Goal: Task Accomplishment & Management: Manage account settings

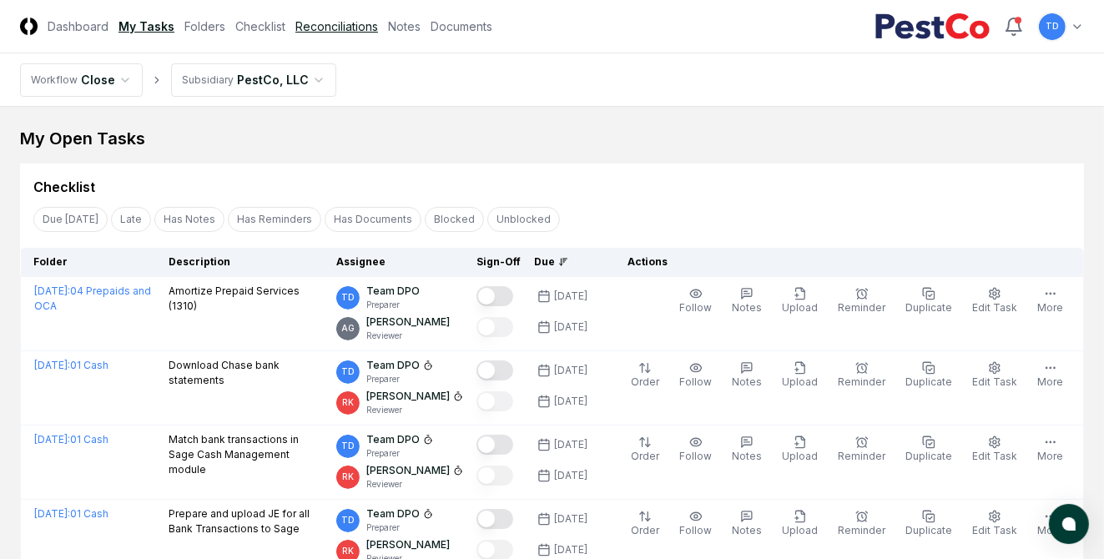
click at [332, 25] on link "Reconciliations" at bounding box center [336, 27] width 83 height 18
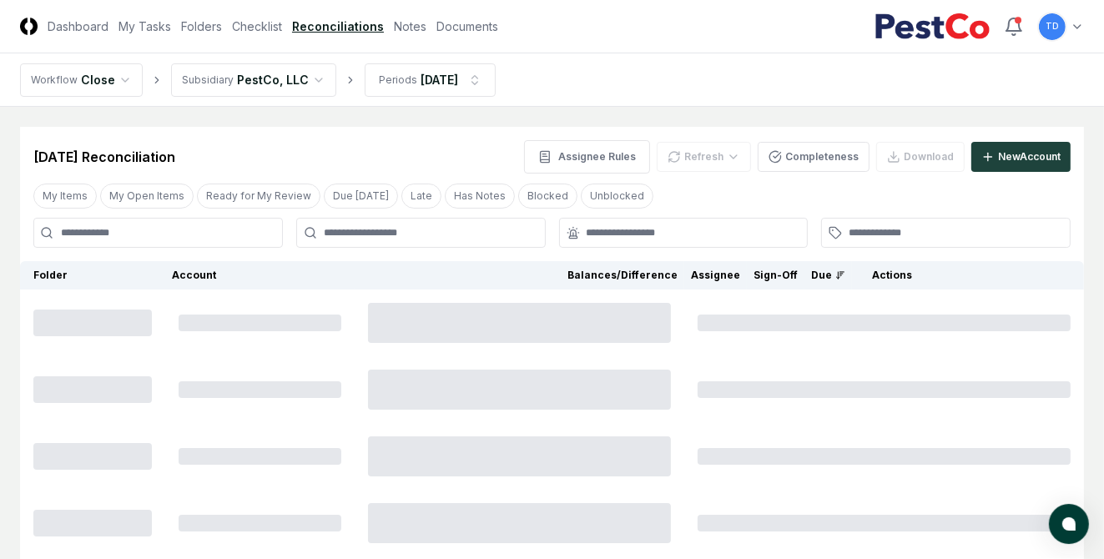
click at [230, 230] on input at bounding box center [157, 233] width 249 height 30
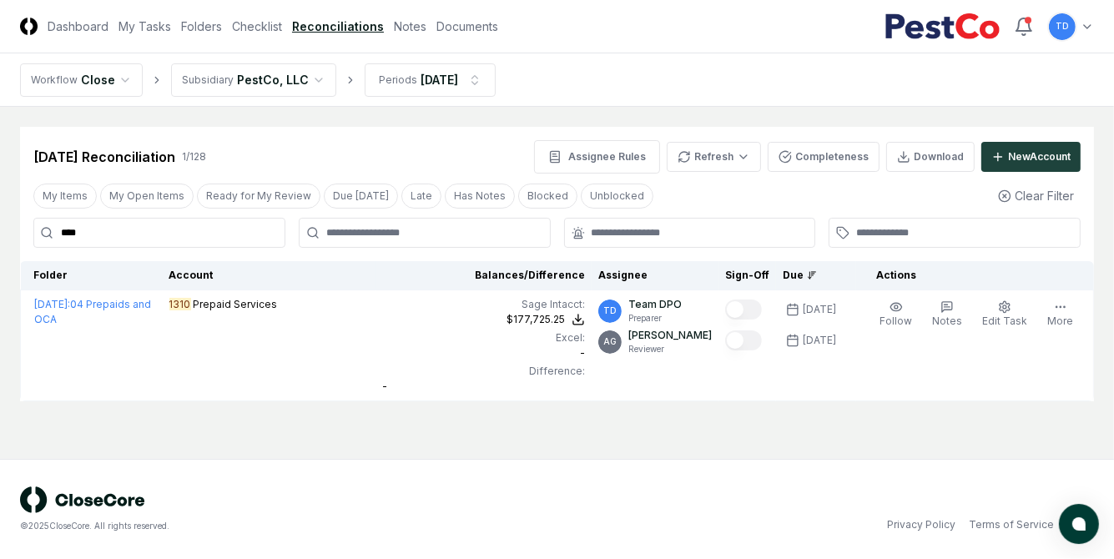
type input "****"
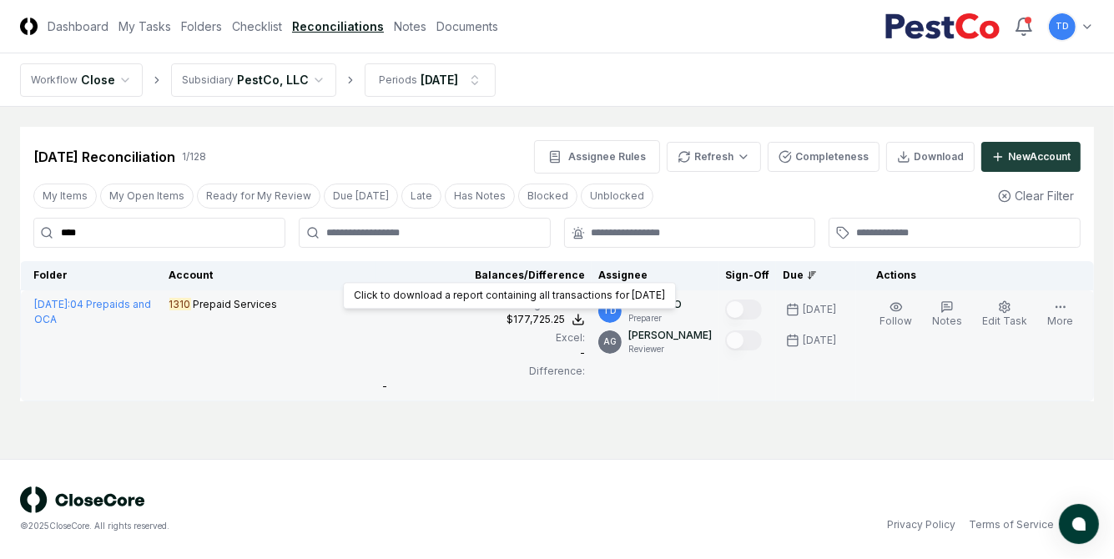
click at [482, 320] on div "$177,725.25 Click to download a report containing all transactions for [DATE] C…" at bounding box center [483, 319] width 203 height 15
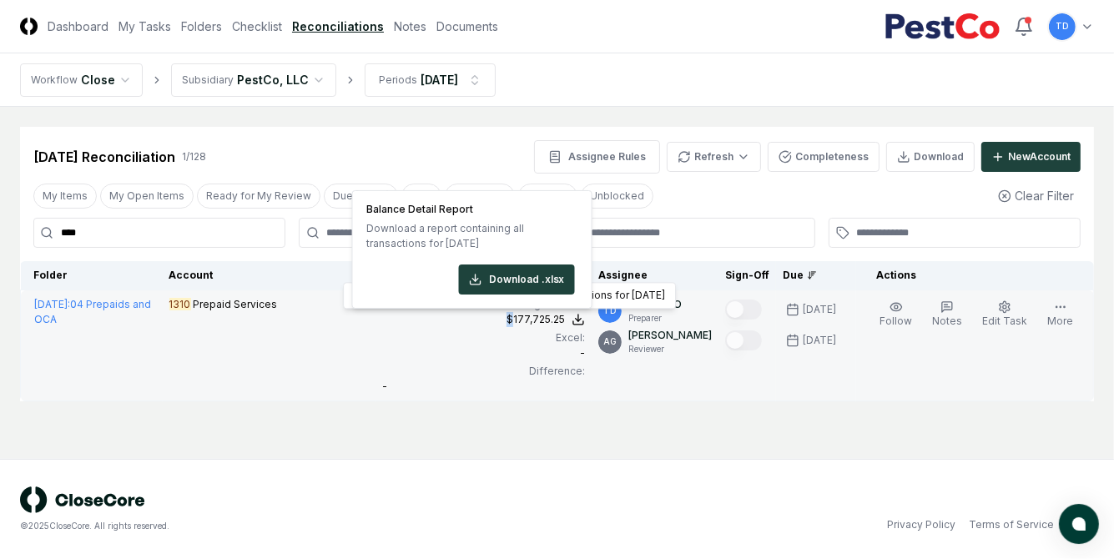
click at [482, 320] on div "$177,725.25 Click to download a report containing all transactions for [DATE] C…" at bounding box center [483, 319] width 203 height 15
click at [482, 320] on div "$177,725.25" at bounding box center [483, 319] width 203 height 15
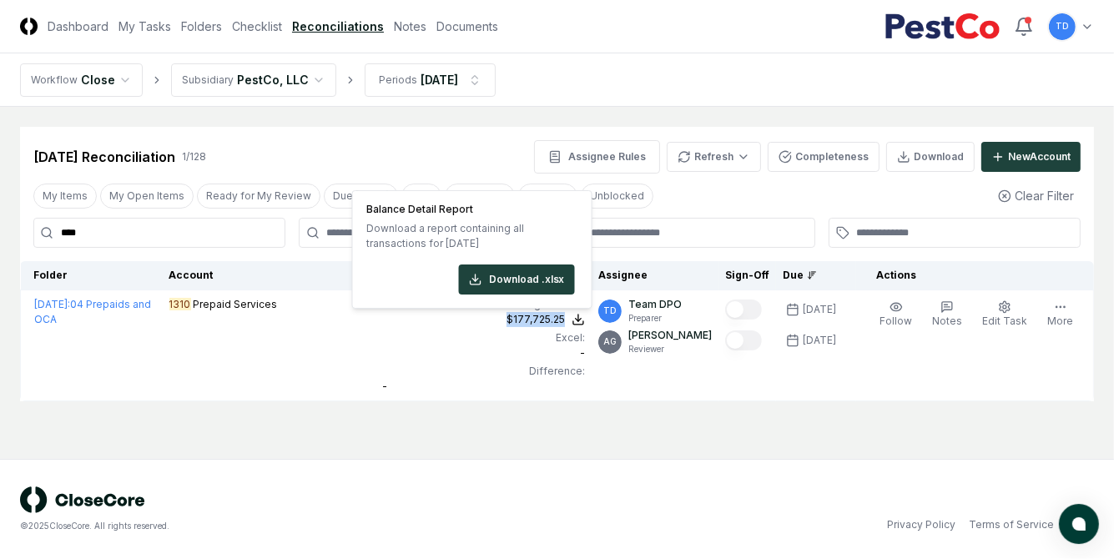
click at [33, 123] on main "Cancel Reassign [DATE] Reconciliation 1 / 128 Assignee Rules Refresh Completene…" at bounding box center [557, 283] width 1114 height 352
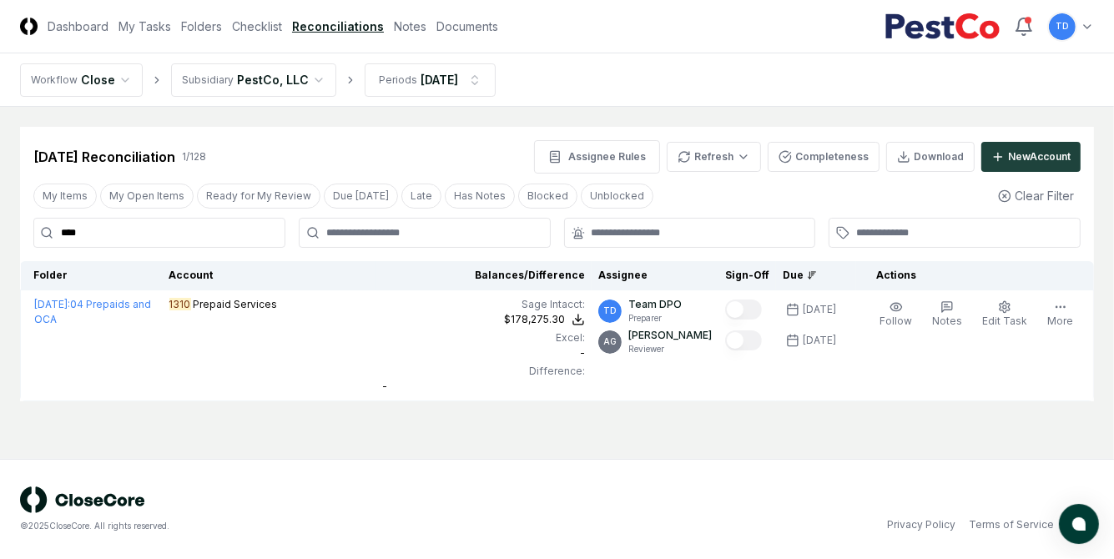
click at [268, 154] on div "[DATE] Reconciliation 1 / 128 Assignee Rules Refresh Completeness Download New …" at bounding box center [556, 156] width 1047 height 33
click at [154, 23] on link "My Tasks" at bounding box center [144, 27] width 53 height 18
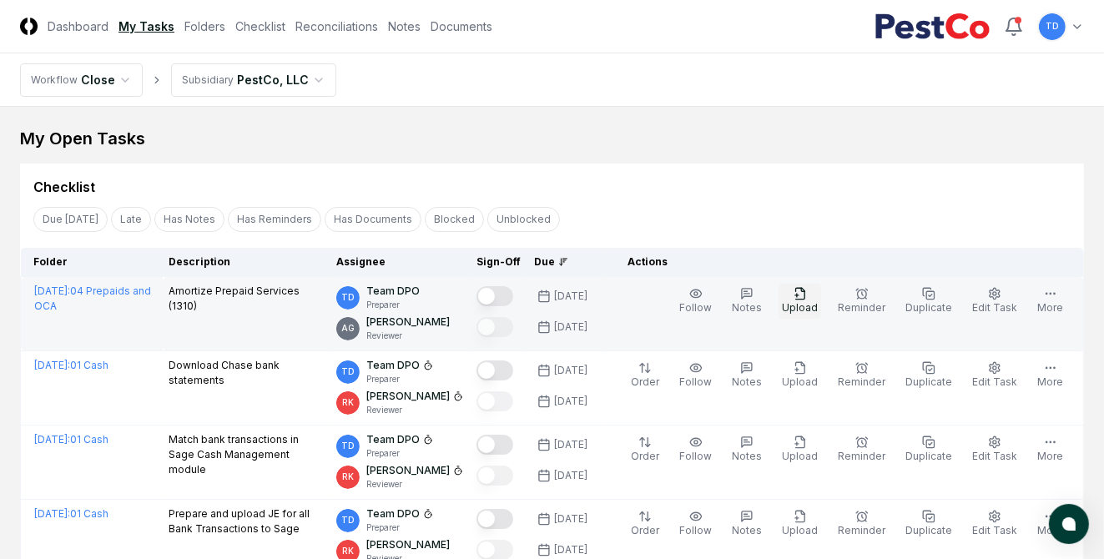
click at [814, 304] on span "Upload" at bounding box center [800, 307] width 36 height 13
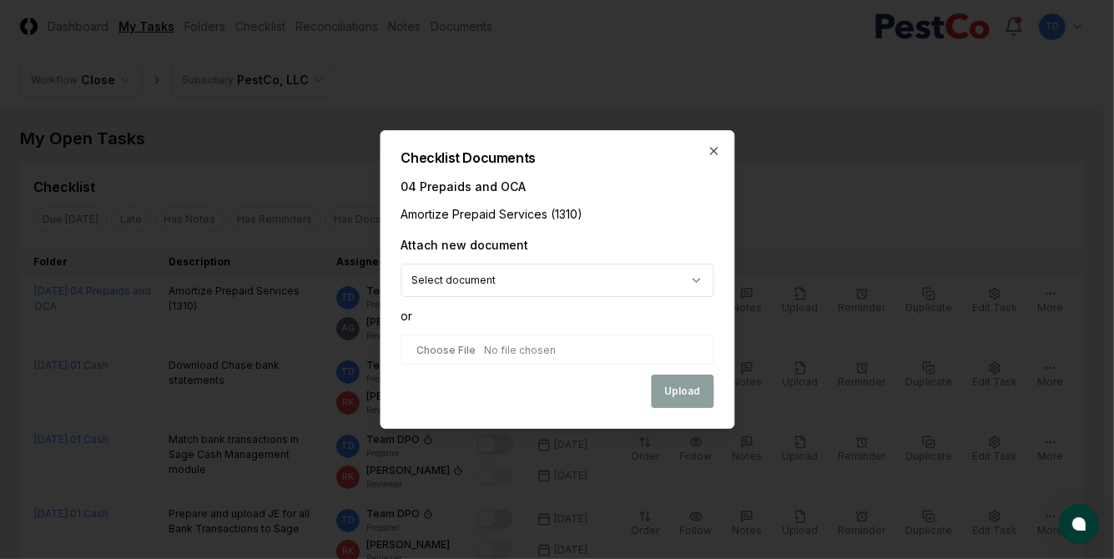
click at [497, 348] on input "file" at bounding box center [556, 350] width 313 height 30
type input "**********"
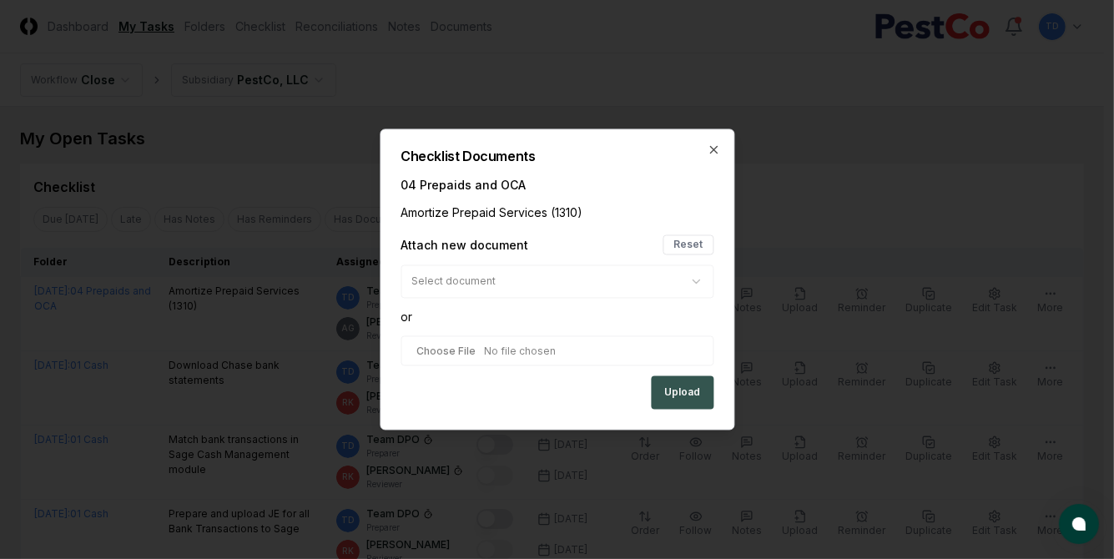
click at [691, 400] on button "Upload" at bounding box center [682, 392] width 63 height 33
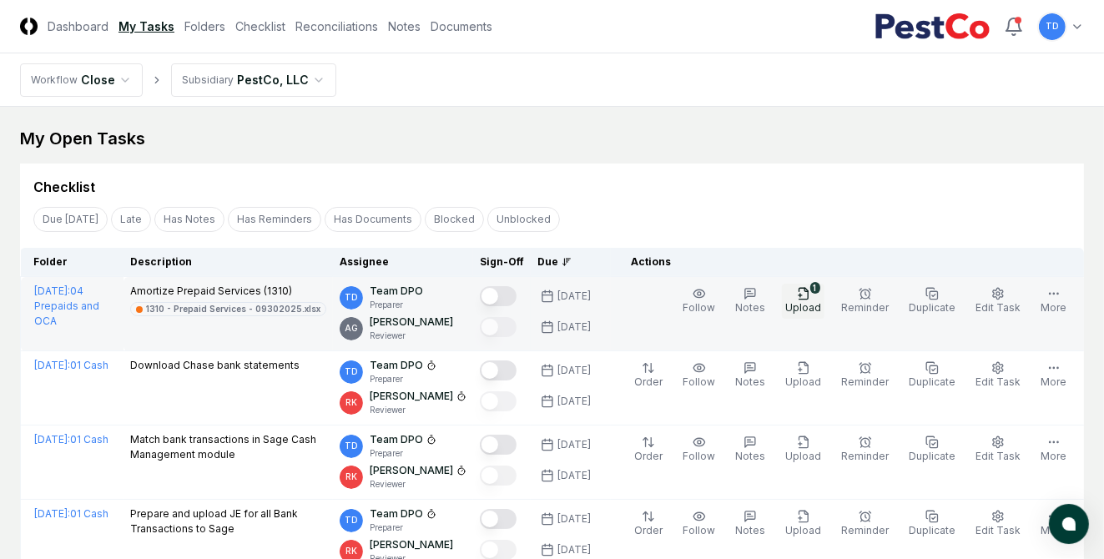
click at [810, 294] on icon "button" at bounding box center [803, 293] width 13 height 13
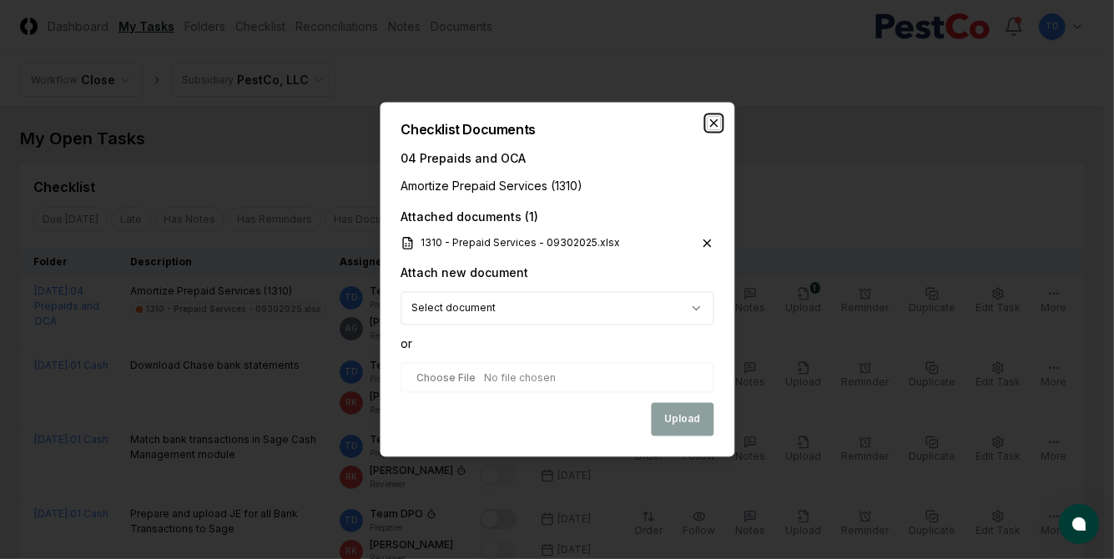
click at [708, 122] on icon "button" at bounding box center [713, 123] width 13 height 13
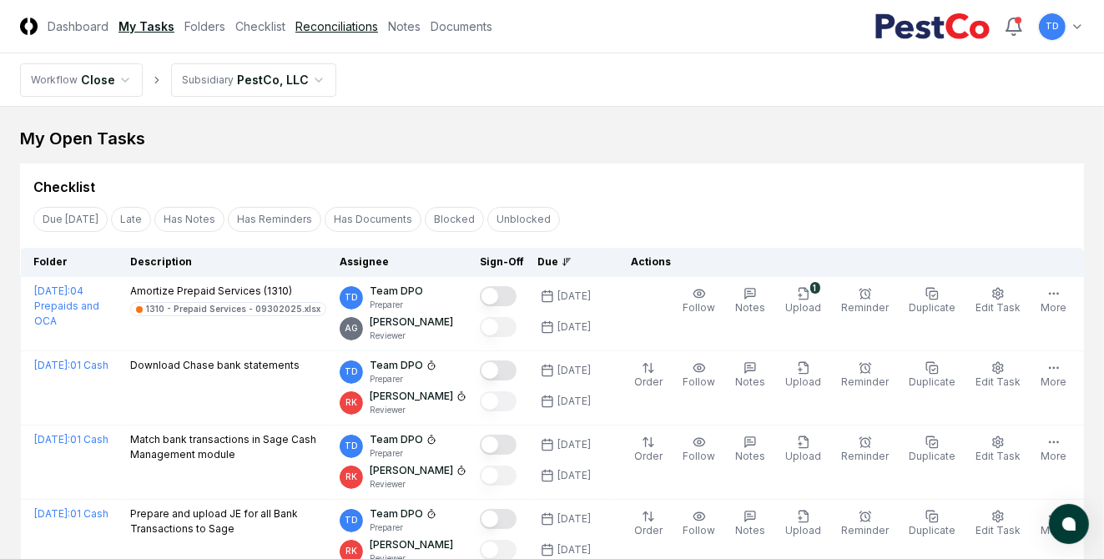
click at [349, 27] on link "Reconciliations" at bounding box center [336, 27] width 83 height 18
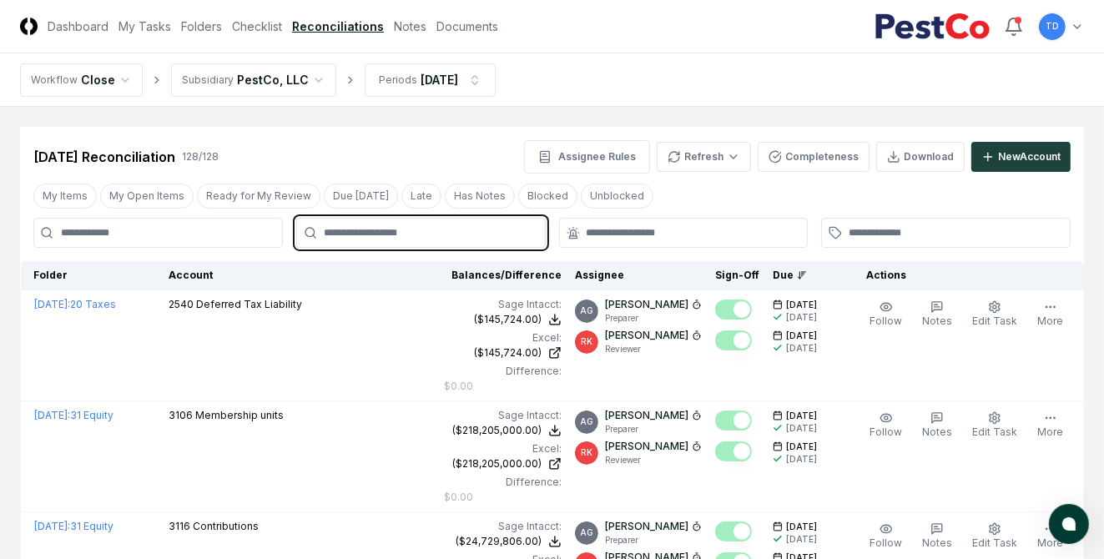
click at [409, 229] on input "text" at bounding box center [429, 232] width 211 height 15
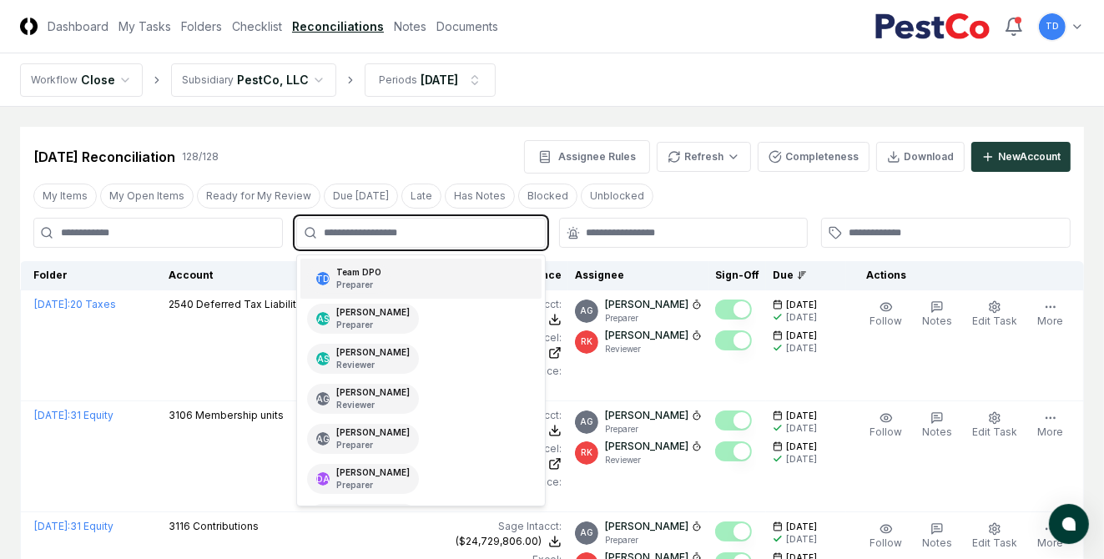
click at [405, 274] on div "TD Team DPO Preparer" at bounding box center [420, 279] width 241 height 40
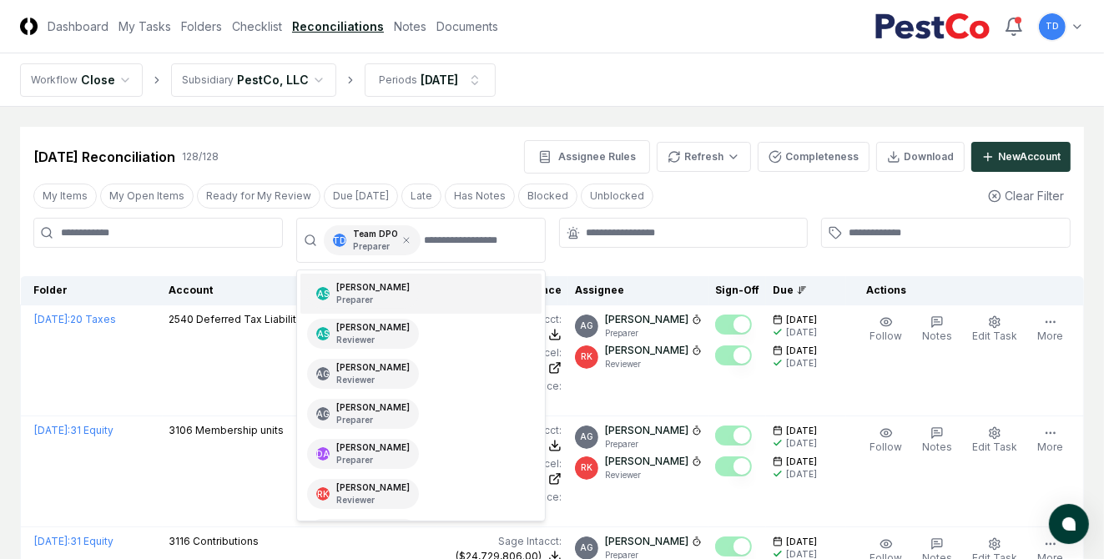
click at [612, 263] on div at bounding box center [683, 240] width 249 height 45
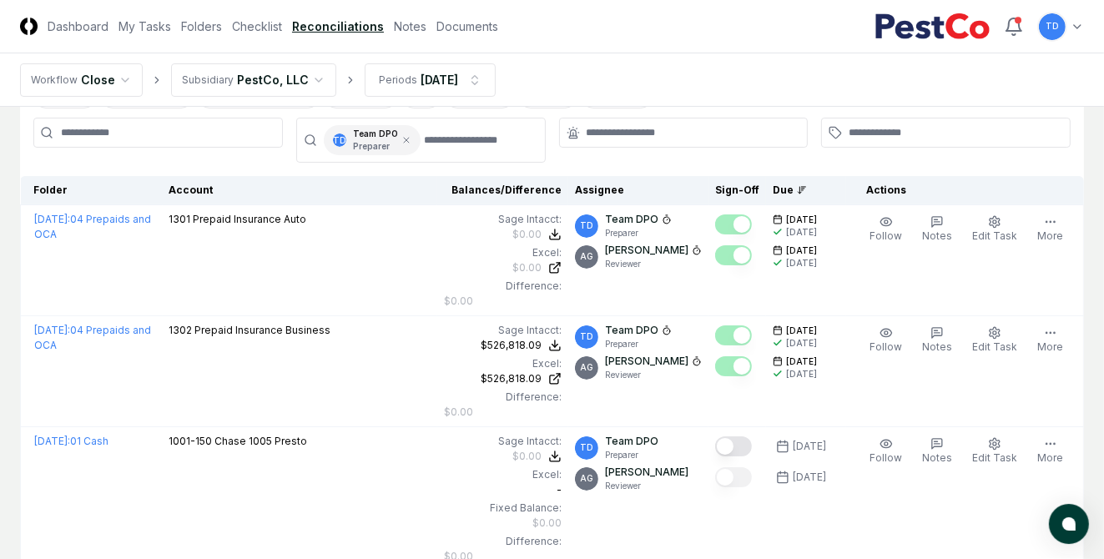
scroll to position [101, 0]
click at [154, 137] on input at bounding box center [157, 132] width 249 height 30
type input "****"
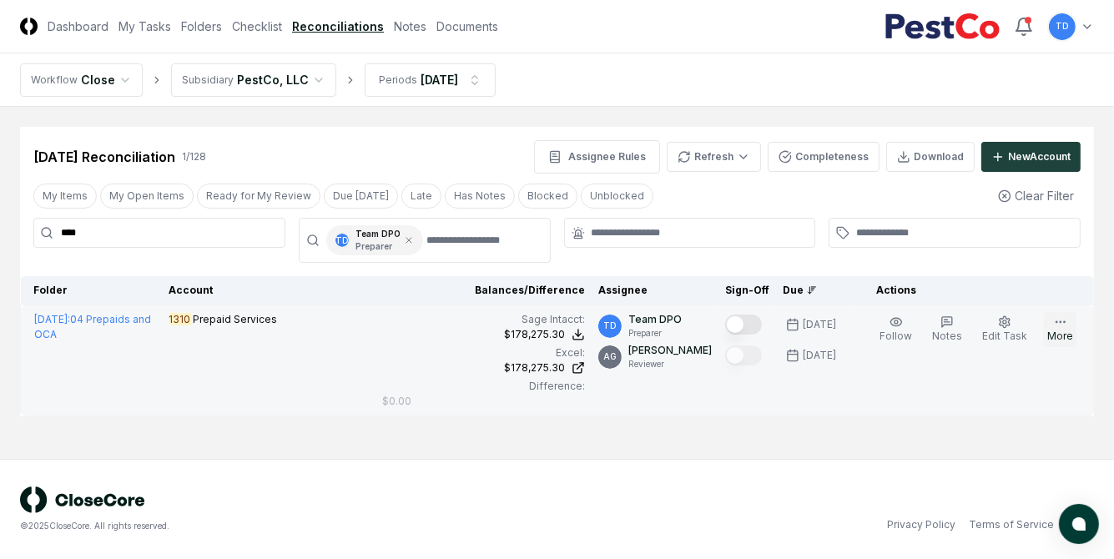
click at [1066, 347] on button "More" at bounding box center [1060, 329] width 33 height 35
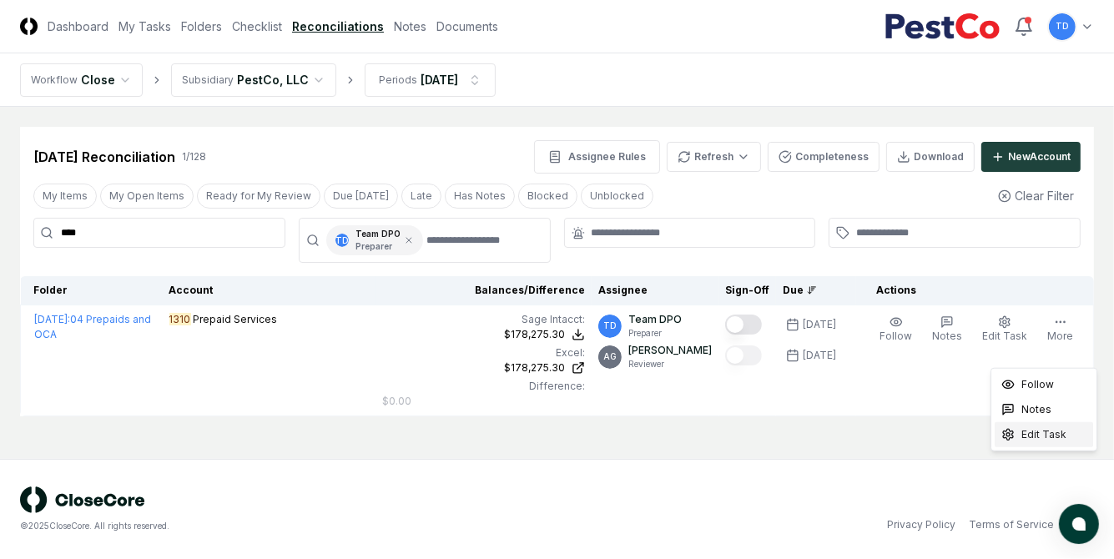
click at [1036, 434] on span "Edit Task" at bounding box center [1043, 434] width 45 height 15
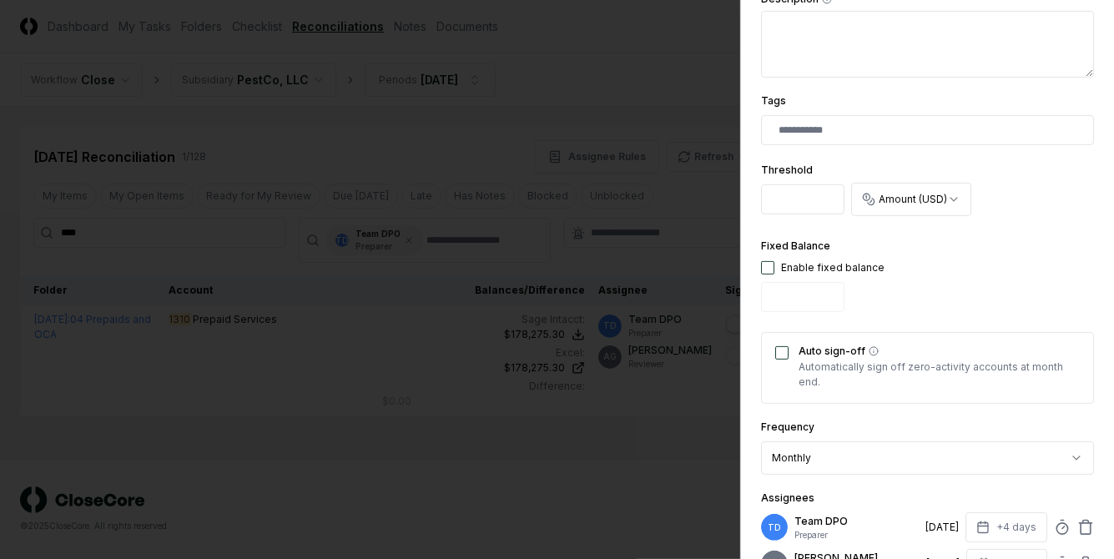
scroll to position [634, 0]
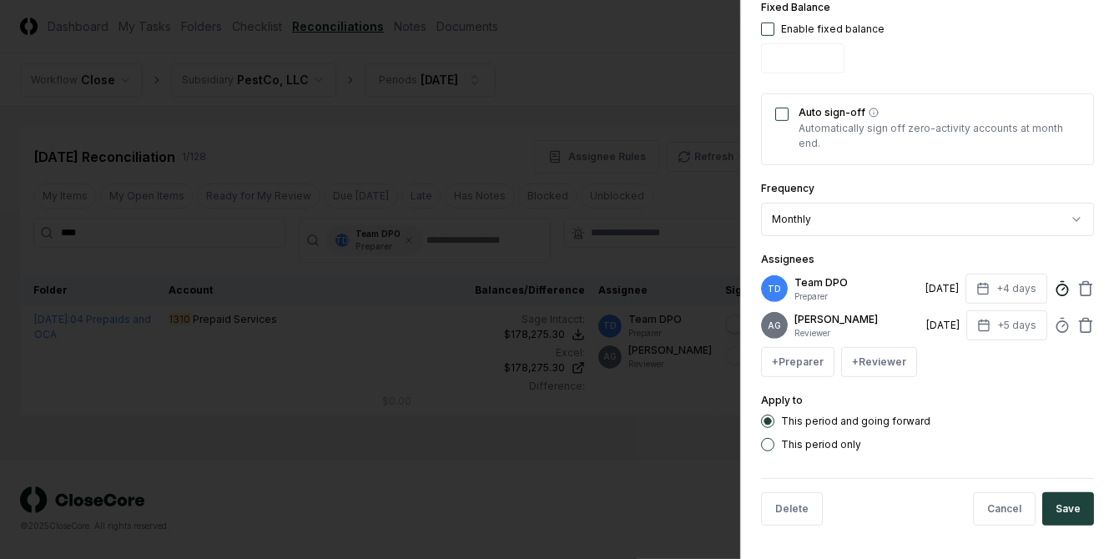
click at [1056, 284] on circle at bounding box center [1061, 289] width 11 height 11
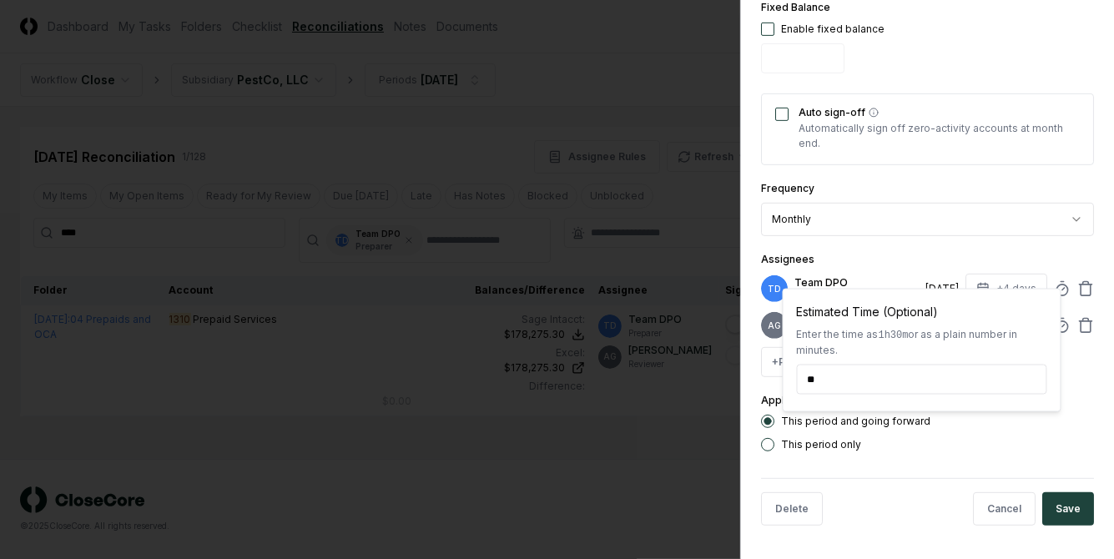
type input "*****"
click at [1083, 369] on div "+ Preparer + Reviewer" at bounding box center [927, 362] width 333 height 30
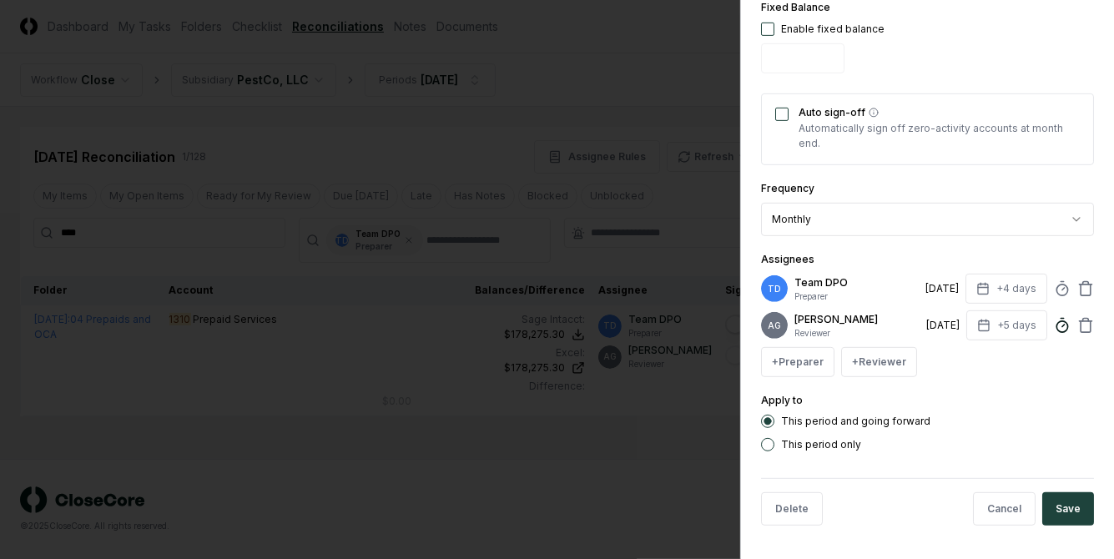
click at [1057, 321] on circle at bounding box center [1061, 326] width 11 height 11
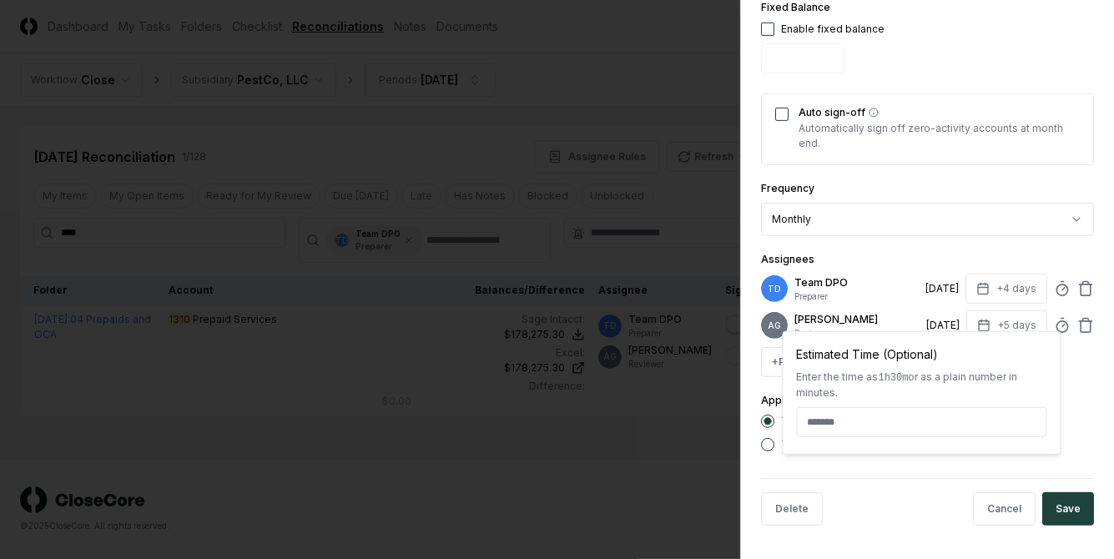
click at [934, 425] on input at bounding box center [922, 422] width 250 height 30
type input "*****"
click at [1080, 438] on div "This period only" at bounding box center [927, 444] width 333 height 13
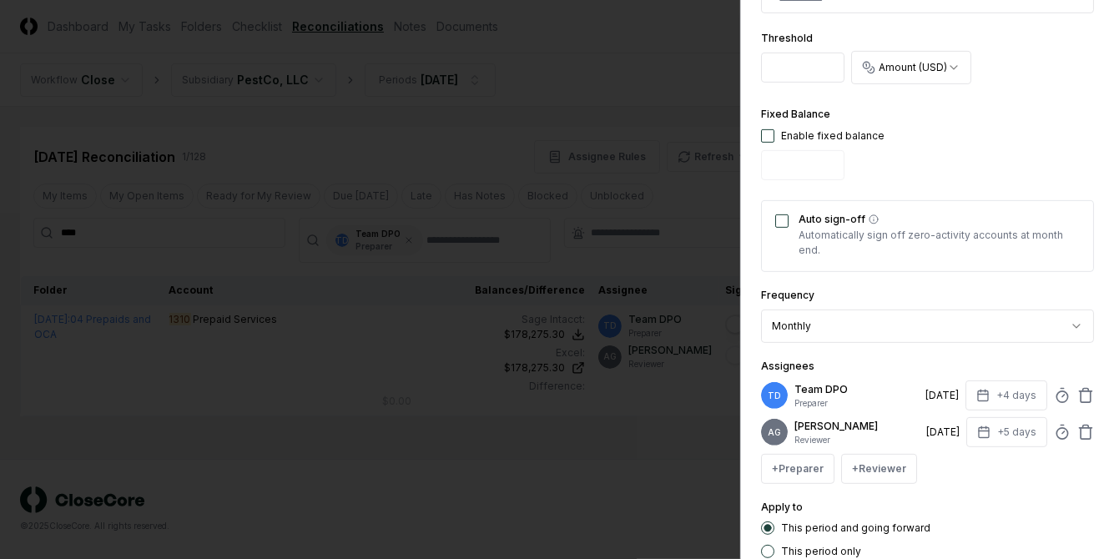
scroll to position [515, 0]
click at [783, 215] on button "Auto sign-off" at bounding box center [781, 221] width 13 height 13
click at [1055, 388] on icon at bounding box center [1062, 396] width 17 height 17
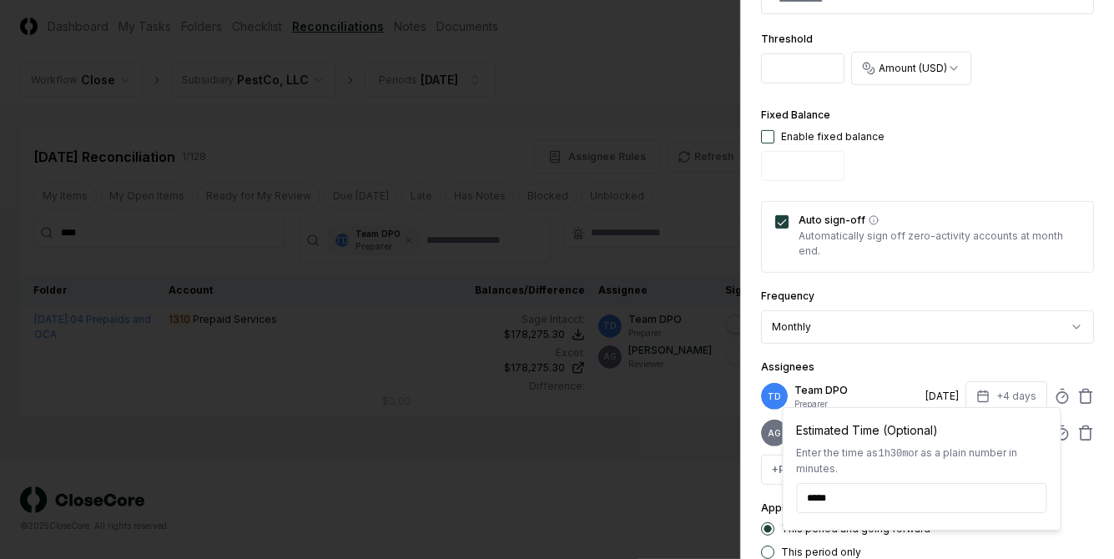
click at [1037, 347] on div "**********" at bounding box center [927, 55] width 333 height 1007
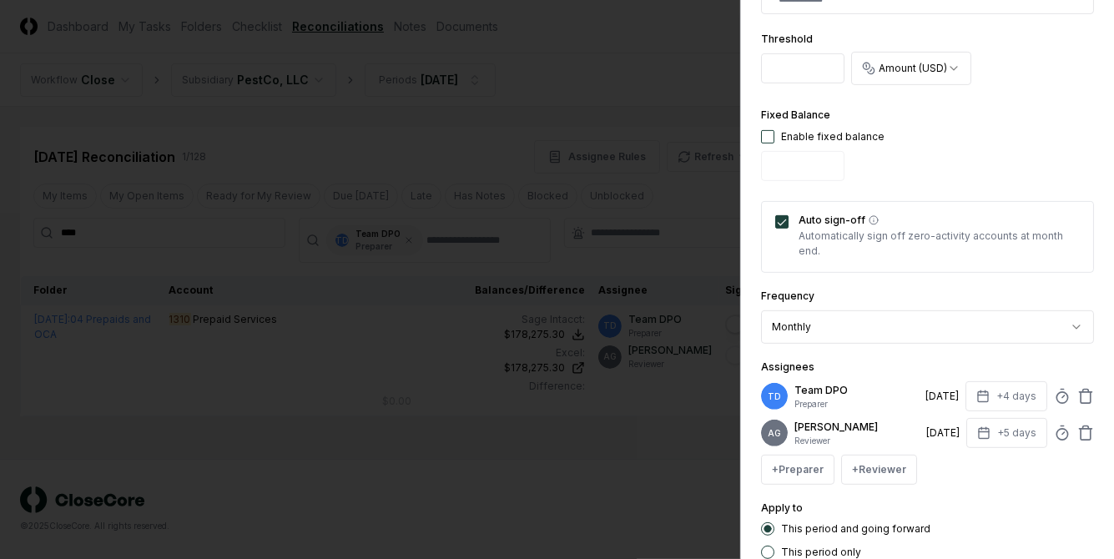
scroll to position [634, 0]
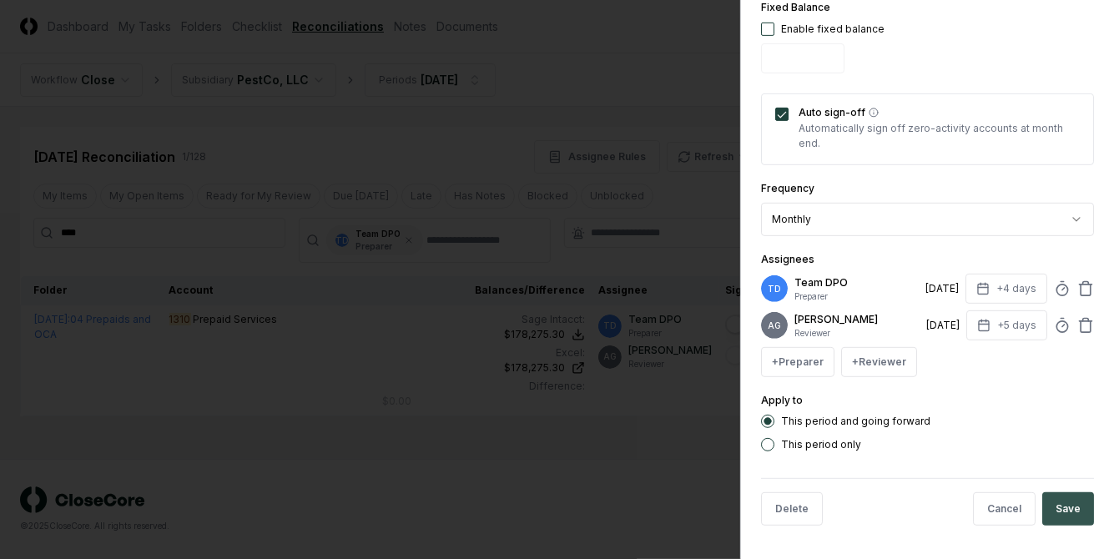
click at [1045, 508] on button "Save" at bounding box center [1068, 508] width 52 height 33
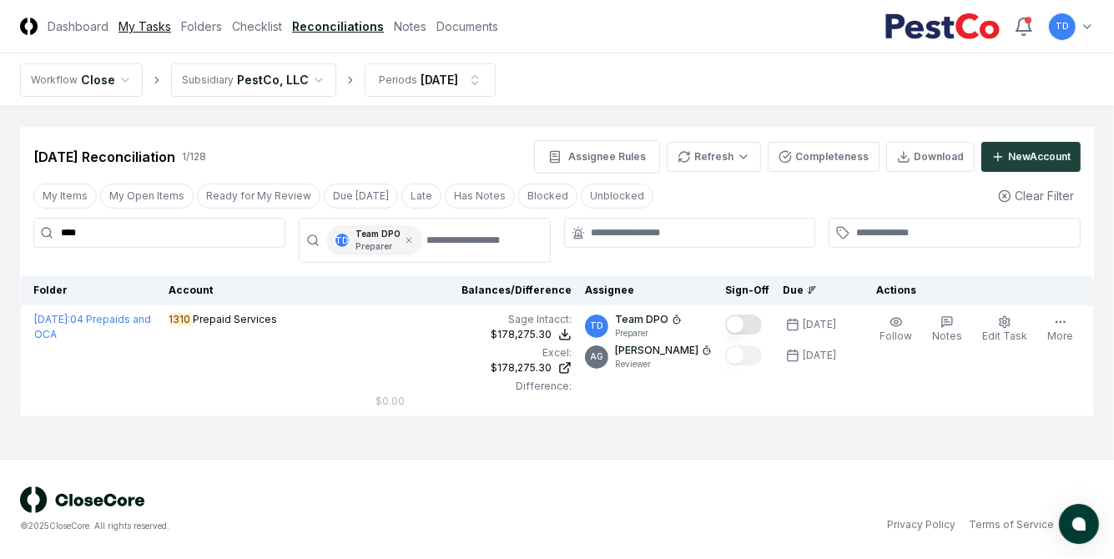
click at [148, 27] on link "My Tasks" at bounding box center [144, 27] width 53 height 18
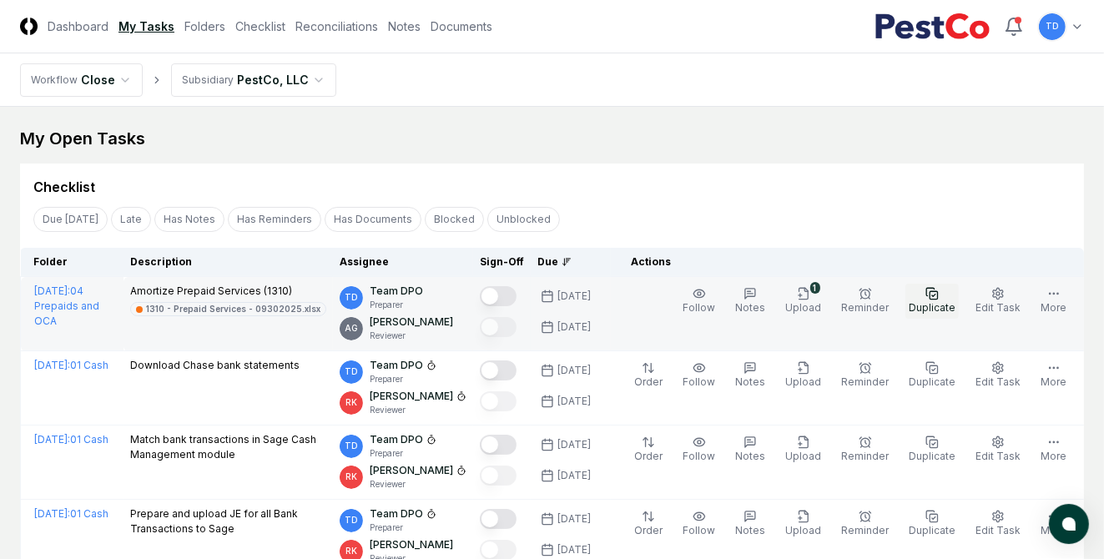
click at [514, 290] on button "Mark complete" at bounding box center [498, 296] width 37 height 20
click at [1046, 302] on button "More" at bounding box center [1053, 301] width 33 height 35
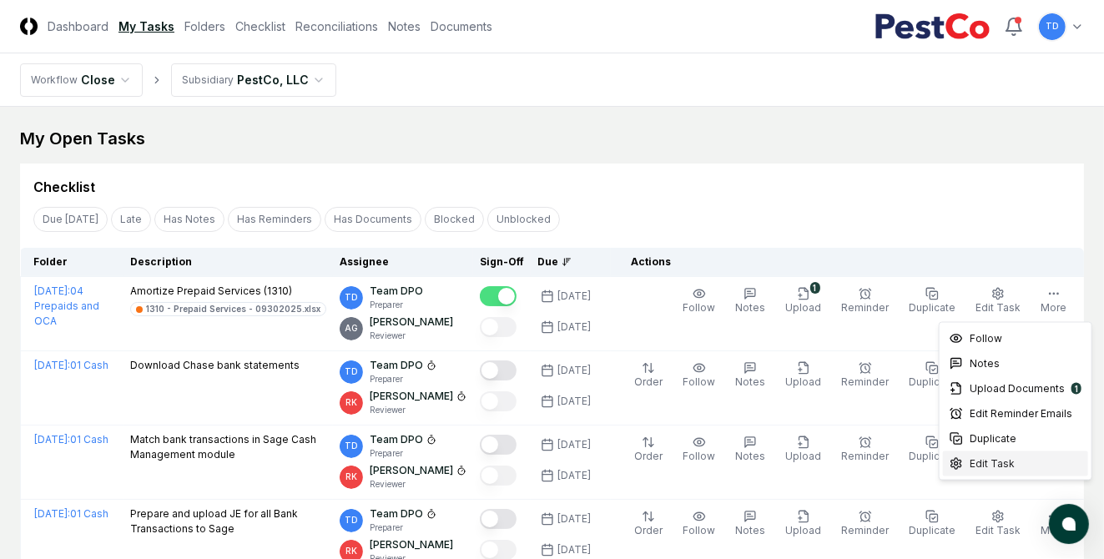
click at [976, 458] on span "Edit Task" at bounding box center [991, 463] width 45 height 15
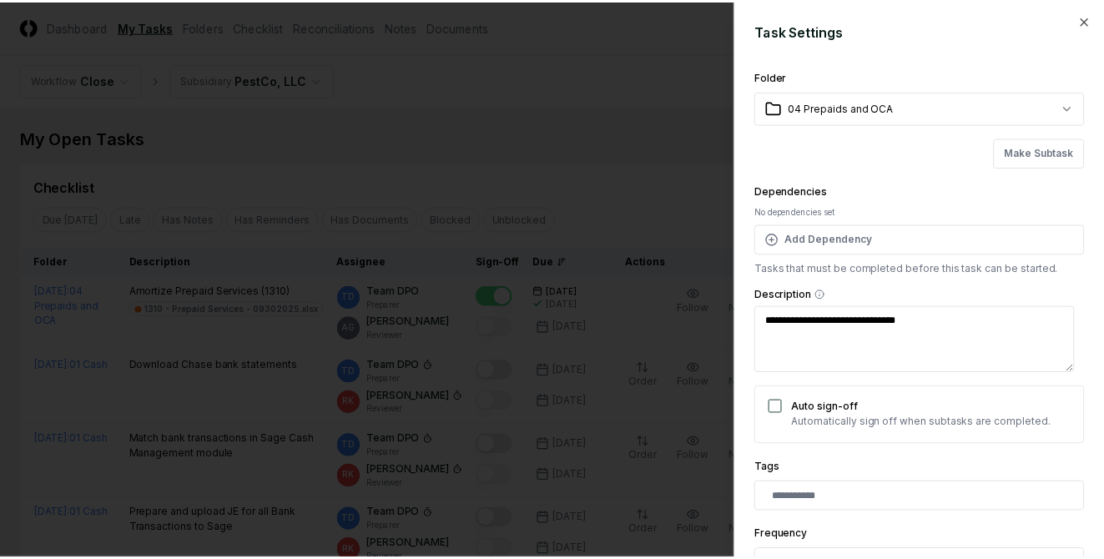
scroll to position [358, 0]
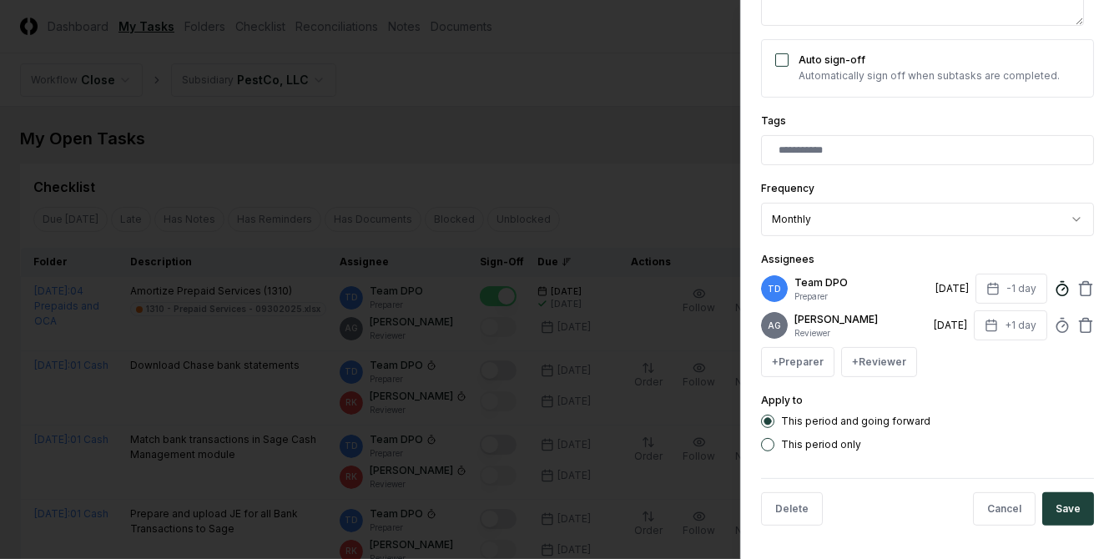
click at [1056, 284] on circle at bounding box center [1061, 289] width 11 height 11
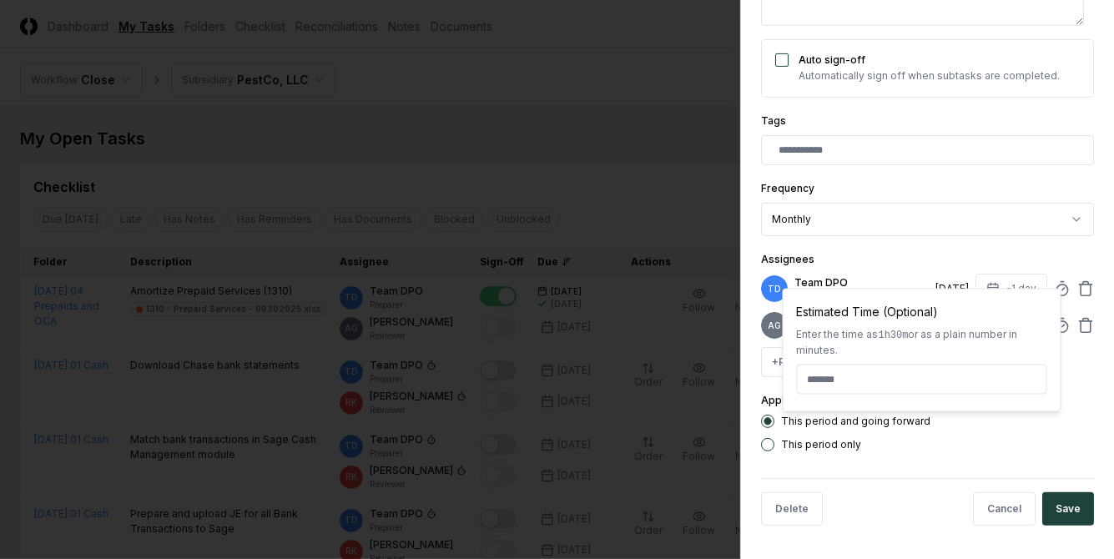
click at [905, 374] on input at bounding box center [922, 380] width 250 height 30
type textarea "*"
type input "******"
click at [1064, 507] on button "Save" at bounding box center [1068, 508] width 52 height 33
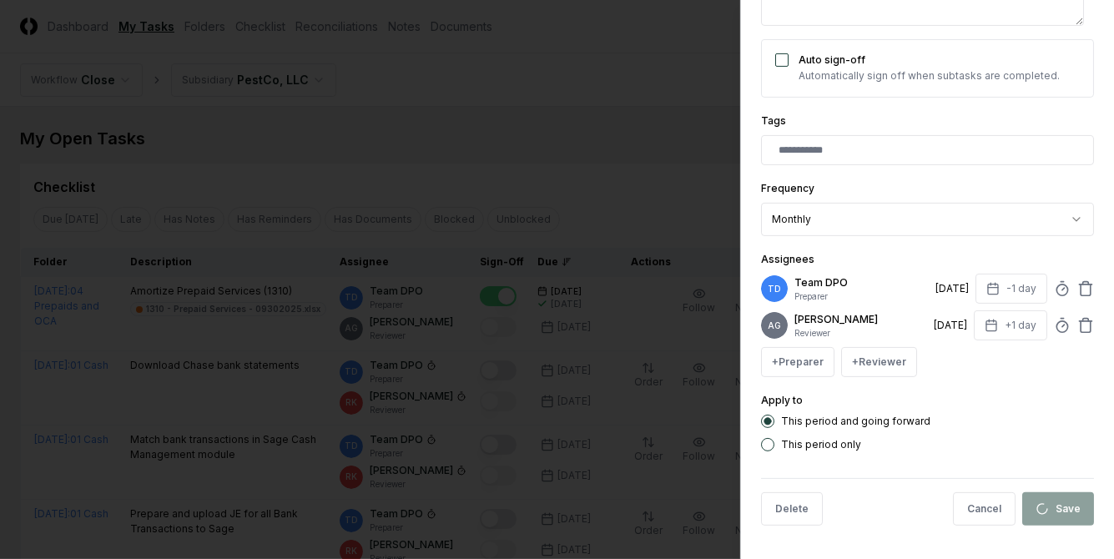
type textarea "*"
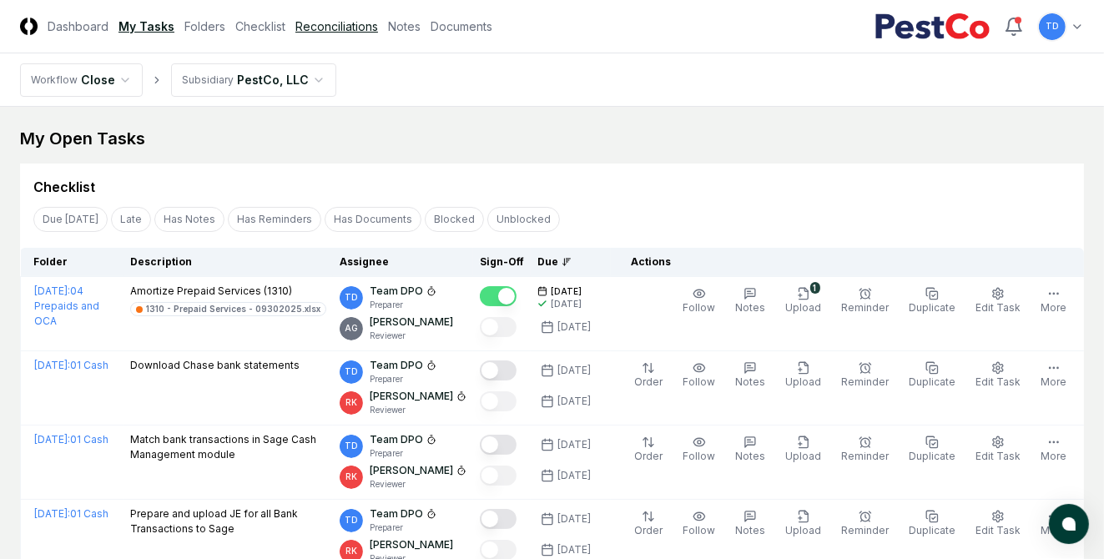
click at [364, 30] on link "Reconciliations" at bounding box center [336, 27] width 83 height 18
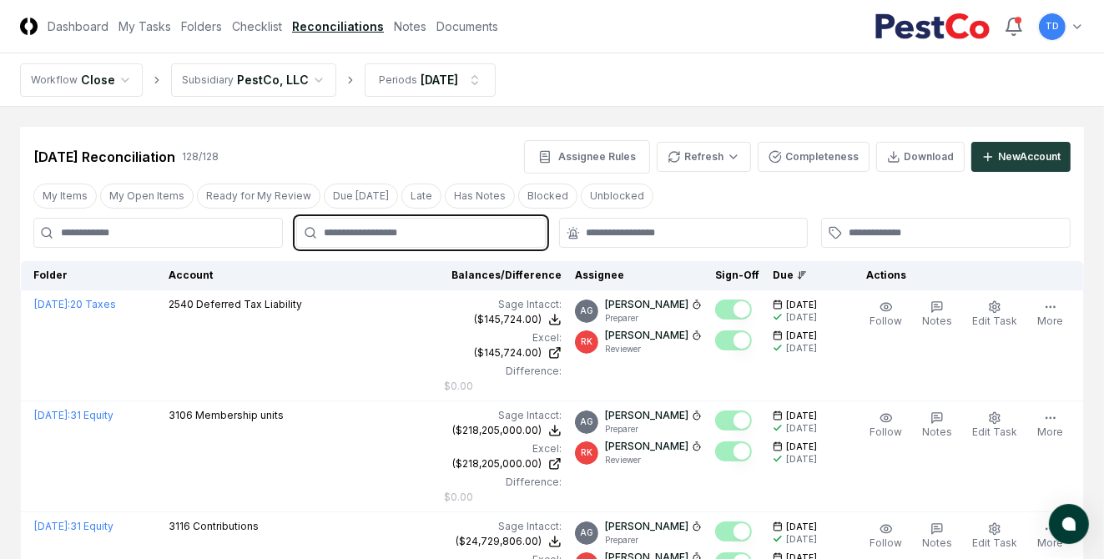
click at [404, 229] on input "text" at bounding box center [429, 232] width 211 height 15
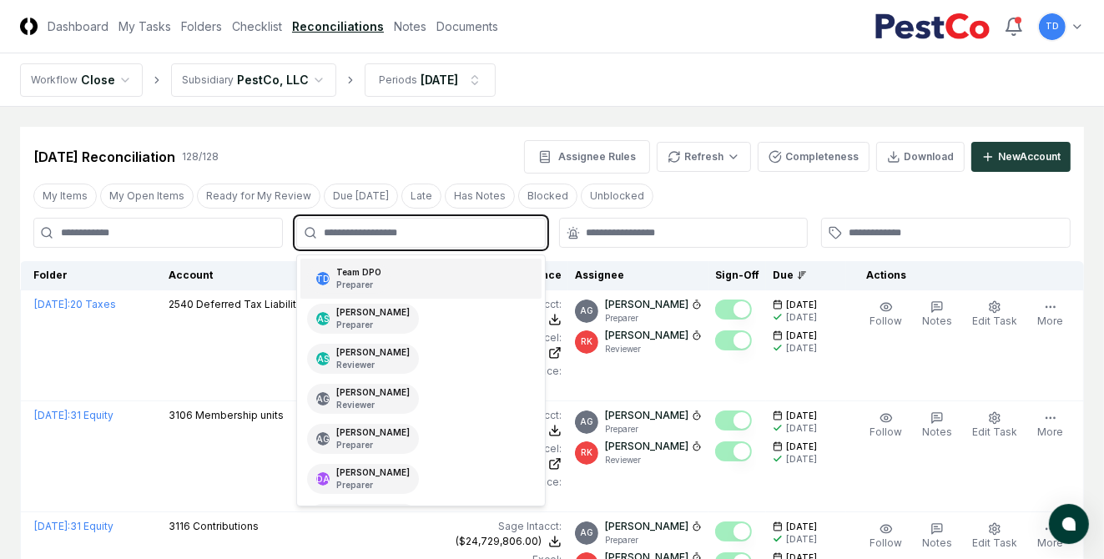
click at [410, 284] on div "TD Team DPO Preparer" at bounding box center [420, 279] width 241 height 40
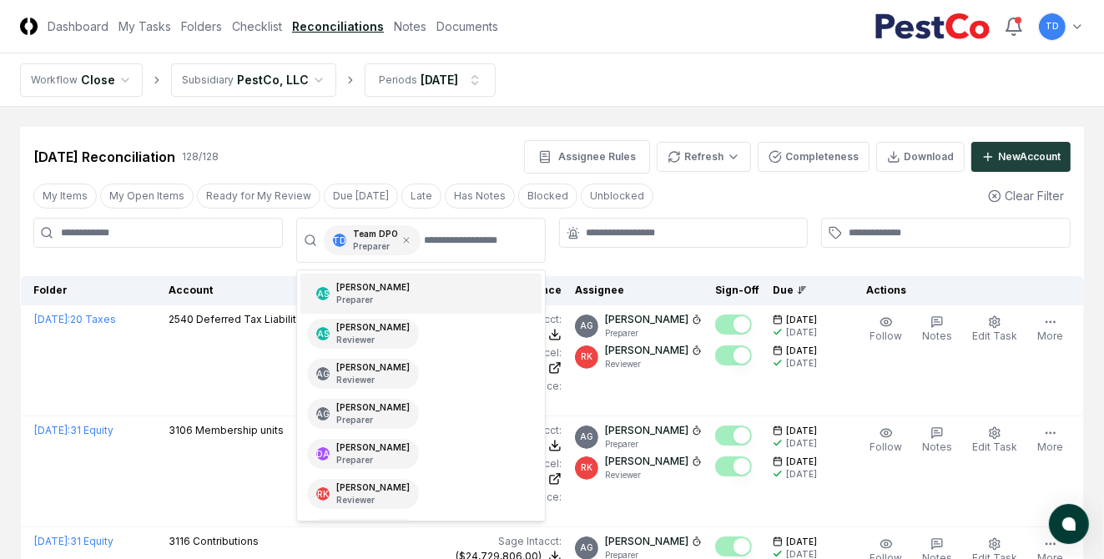
click at [690, 263] on div at bounding box center [683, 240] width 249 height 45
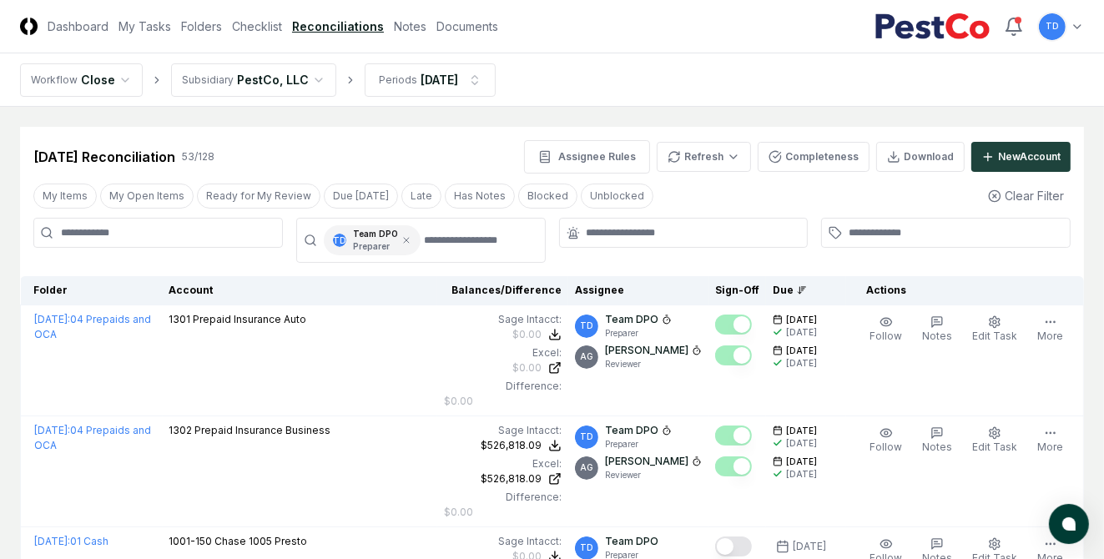
click at [224, 223] on input at bounding box center [157, 233] width 249 height 30
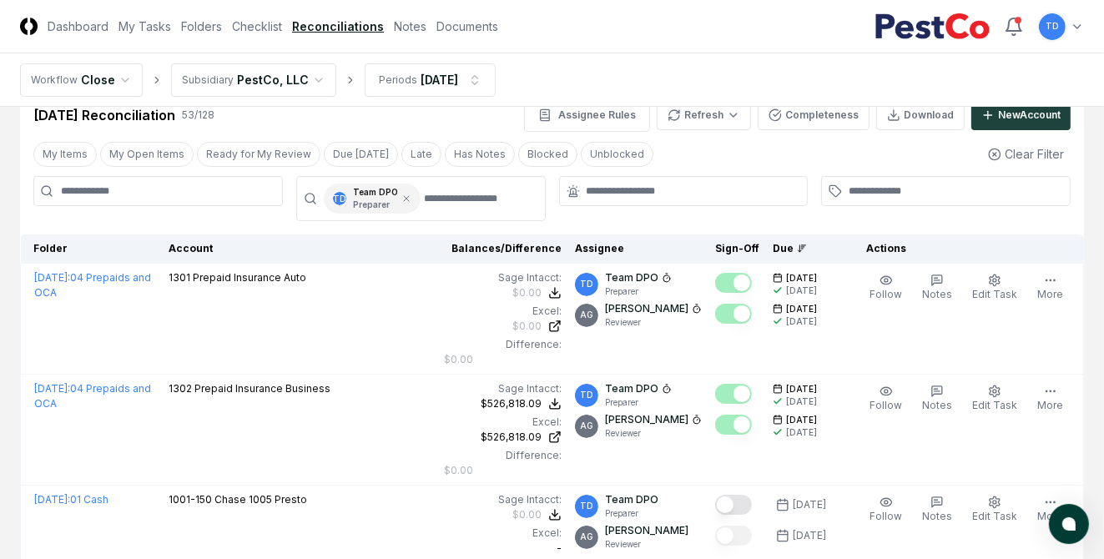
scroll to position [41, 0]
click at [184, 197] on input at bounding box center [157, 192] width 249 height 30
type input "****"
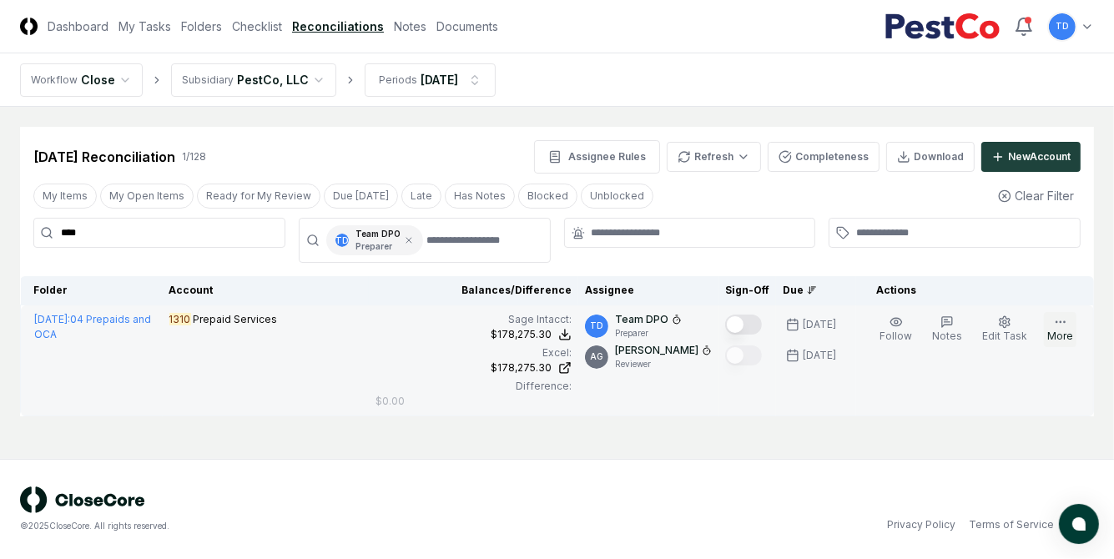
click at [1065, 347] on button "More" at bounding box center [1060, 329] width 33 height 35
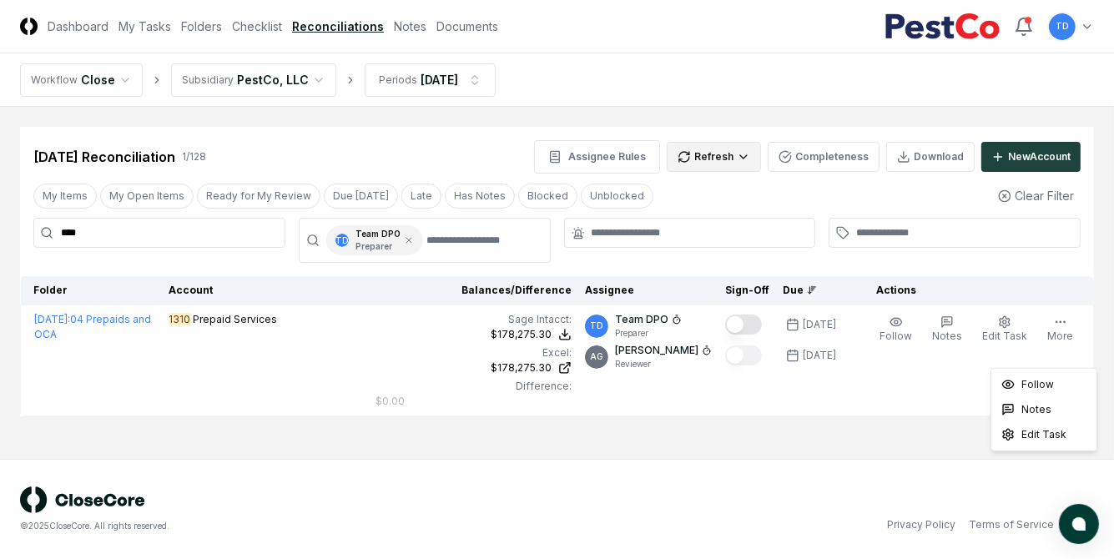
click at [704, 144] on html "CloseCore Dashboard My Tasks Folders Checklist Reconciliations Notes Documents …" at bounding box center [557, 279] width 1114 height 559
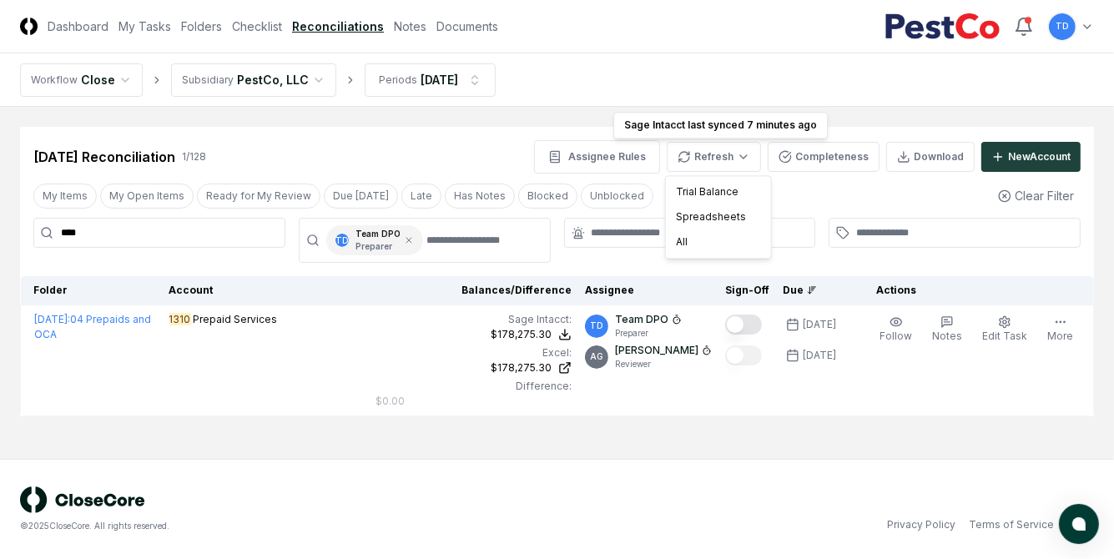
click at [1058, 347] on html "CloseCore Dashboard My Tasks Folders Checklist Reconciliations Notes Documents …" at bounding box center [557, 279] width 1114 height 559
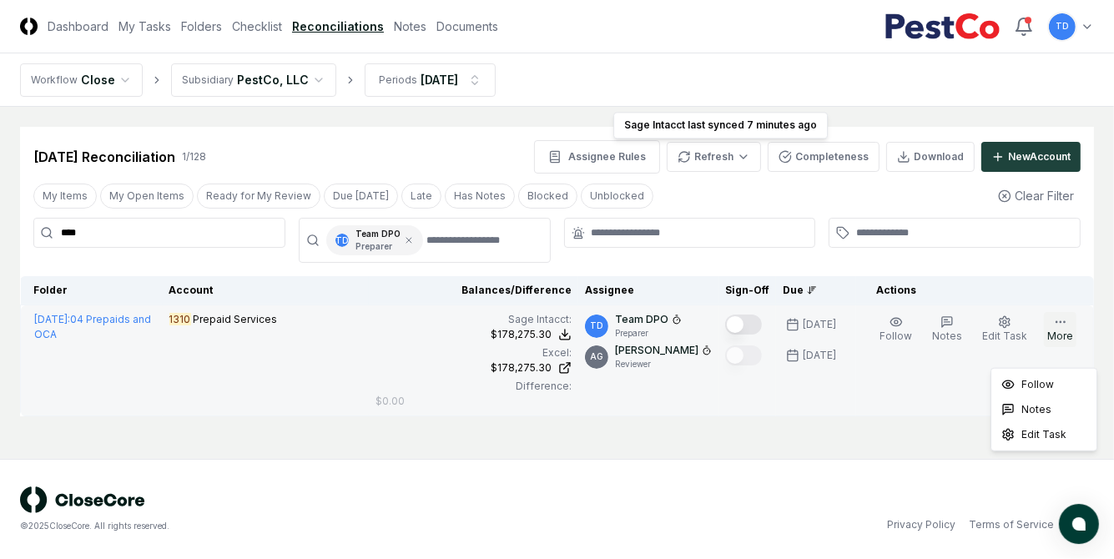
click at [1070, 347] on button "More" at bounding box center [1060, 329] width 33 height 35
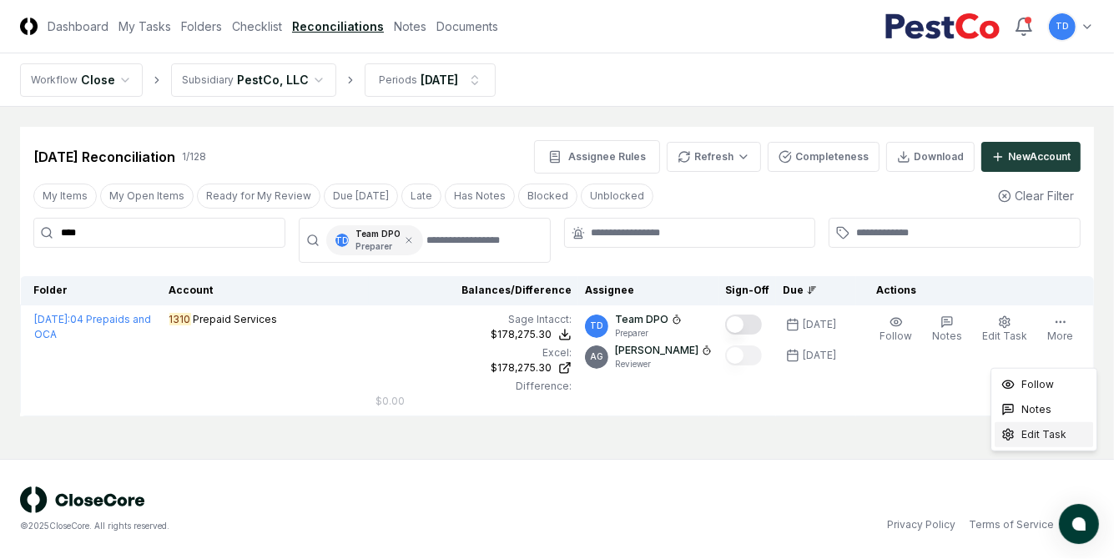
click at [1038, 434] on span "Edit Task" at bounding box center [1043, 434] width 45 height 15
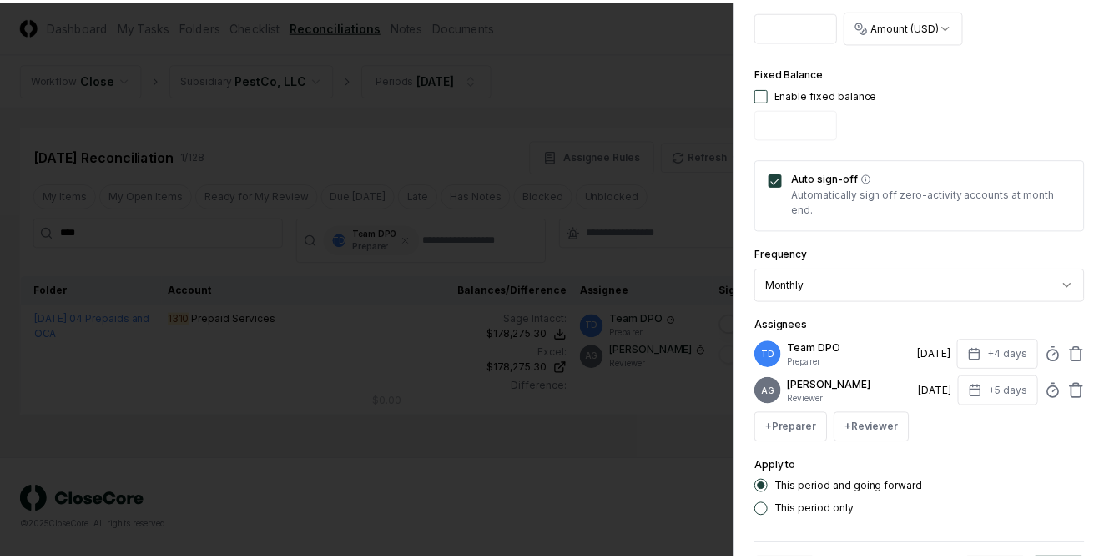
scroll to position [634, 0]
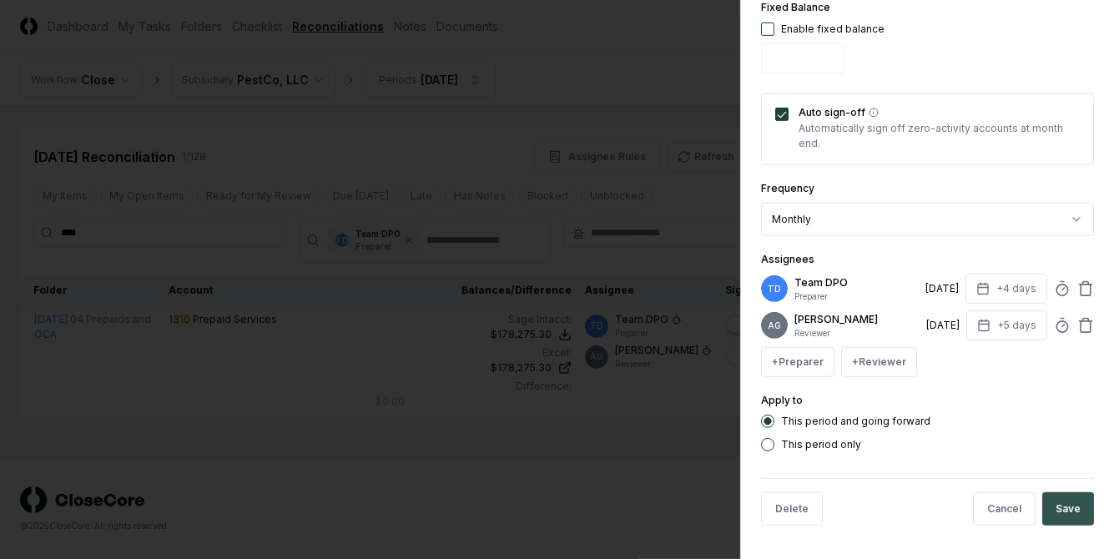
click at [1051, 511] on button "Save" at bounding box center [1068, 508] width 52 height 33
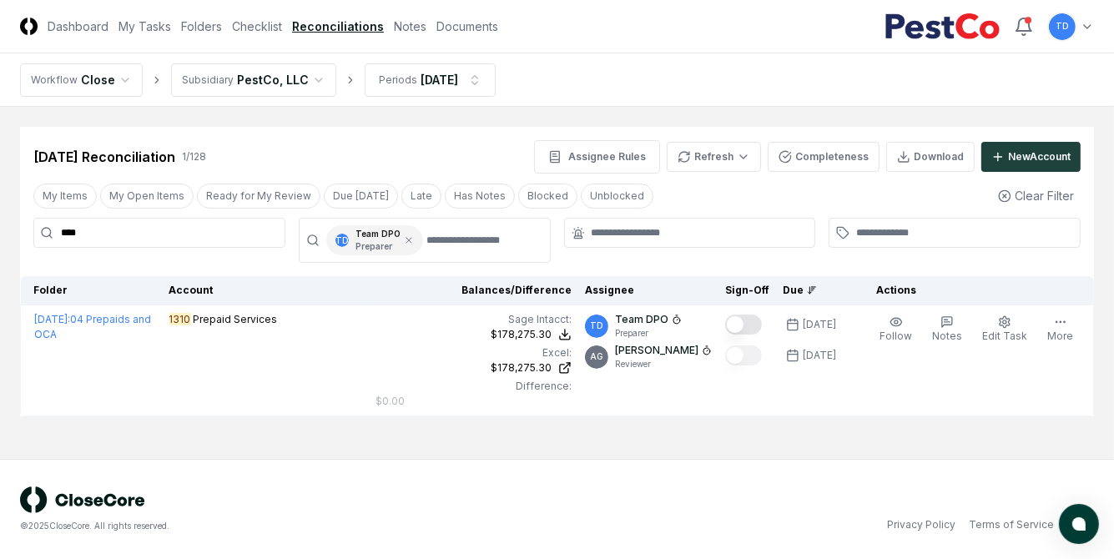
click at [14, 122] on main "Cancel Reassign [DATE] Reconciliation 1 / 128 Assignee Rules Refresh Completene…" at bounding box center [557, 283] width 1114 height 352
click at [150, 33] on link "My Tasks" at bounding box center [144, 27] width 53 height 18
